Goal: Task Accomplishment & Management: Use online tool/utility

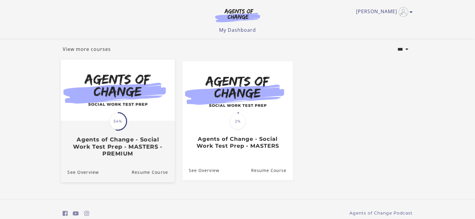
click at [138, 162] on link "Translation missing: en.liquid.partials.dashboard_course_card.progress_descript…" at bounding box center [118, 110] width 114 height 103
